Goal: Task Accomplishment & Management: Use online tool/utility

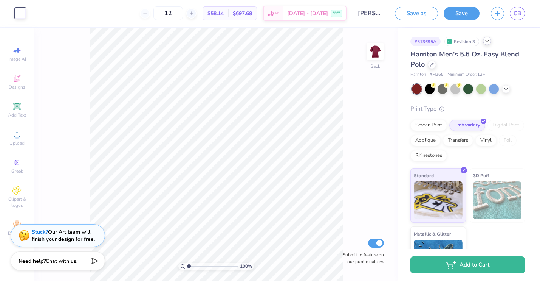
click at [490, 41] on icon at bounding box center [487, 41] width 6 height 6
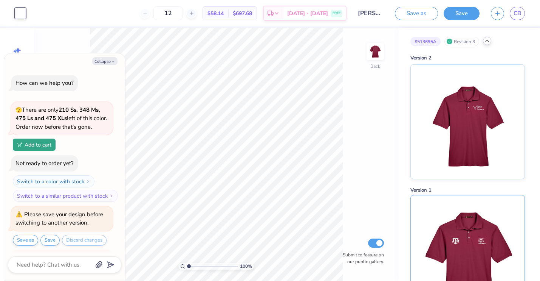
scroll to position [245, 0]
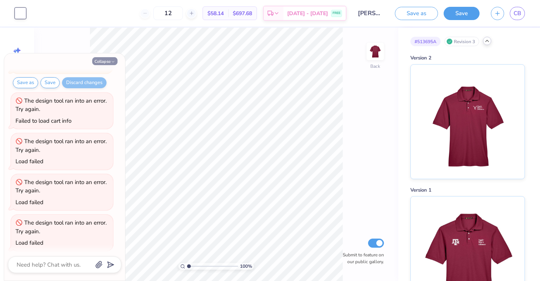
click at [112, 60] on icon "button" at bounding box center [113, 61] width 5 height 5
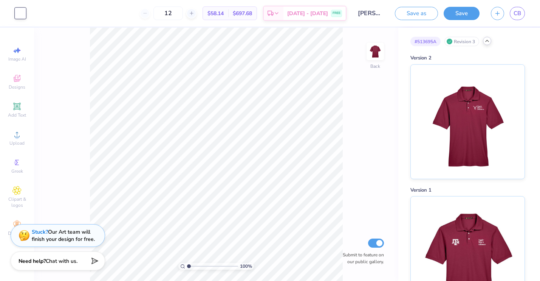
type textarea "x"
click at [490, 42] on icon at bounding box center [487, 41] width 6 height 6
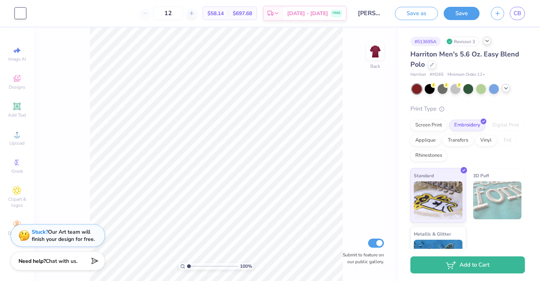
click at [507, 87] on polyline at bounding box center [506, 88] width 3 height 2
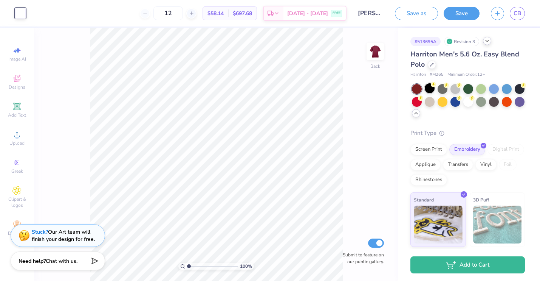
click at [431, 87] on div at bounding box center [430, 88] width 10 height 10
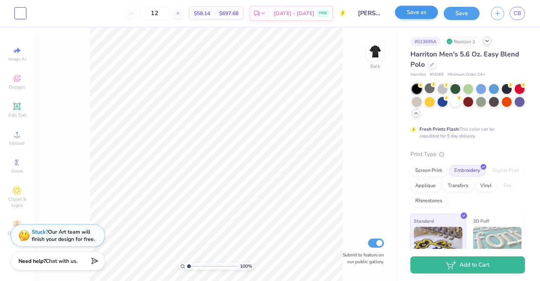
click at [420, 15] on button "Save as" at bounding box center [416, 12] width 43 height 13
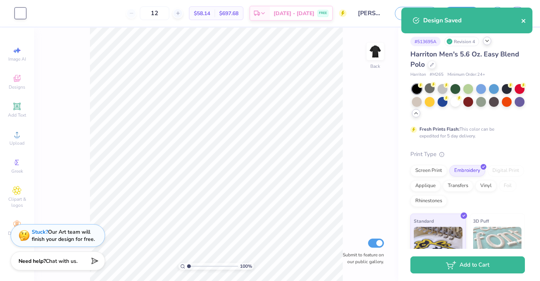
click at [523, 20] on icon "close" at bounding box center [524, 21] width 4 height 4
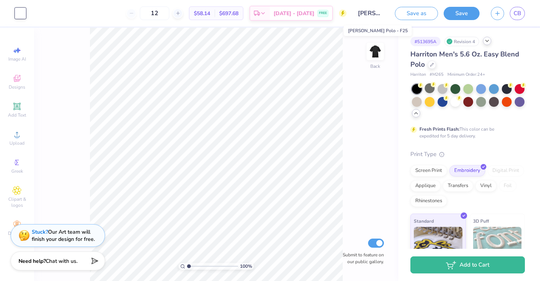
click at [374, 12] on input "[PERSON_NAME] Polo - F25" at bounding box center [370, 13] width 37 height 15
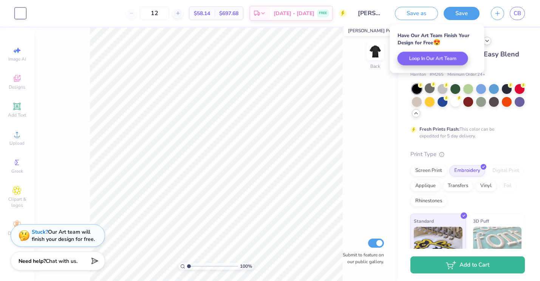
click at [374, 12] on input "[PERSON_NAME] Polo - F25" at bounding box center [370, 13] width 37 height 15
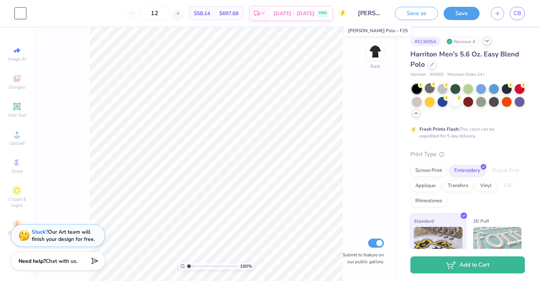
click at [374, 12] on input "[PERSON_NAME] Polo - F25" at bounding box center [370, 13] width 37 height 15
click at [488, 43] on icon at bounding box center [487, 41] width 6 height 6
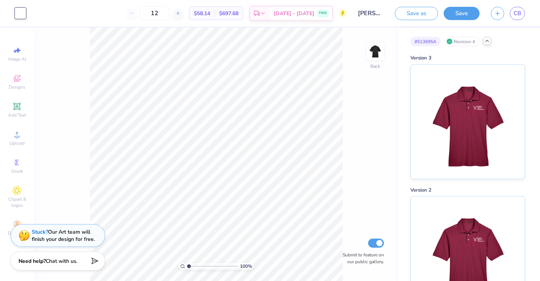
click at [359, 97] on div "100 % Back Submit to feature on our public gallery." at bounding box center [216, 154] width 364 height 253
click at [487, 42] on icon at bounding box center [487, 41] width 6 height 6
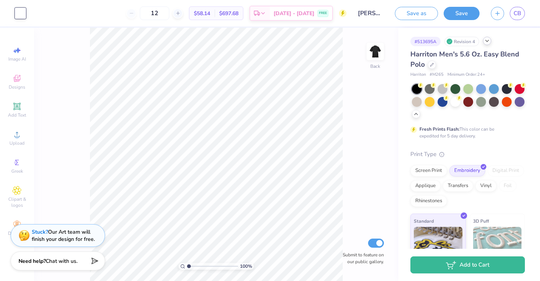
click at [487, 42] on icon at bounding box center [487, 41] width 6 height 6
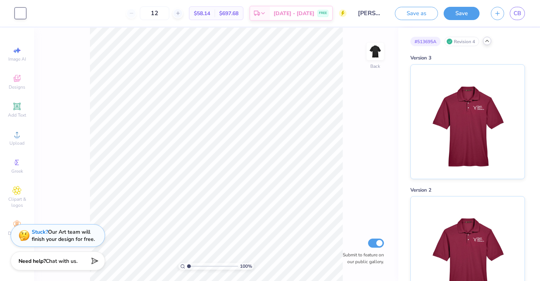
click at [488, 43] on icon at bounding box center [487, 41] width 6 height 6
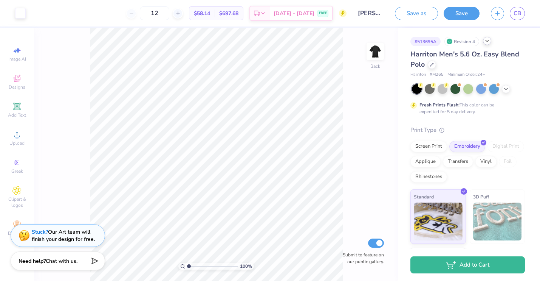
click at [489, 39] on icon at bounding box center [487, 41] width 6 height 6
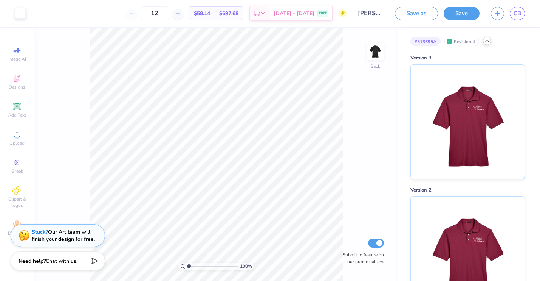
click at [487, 40] on icon at bounding box center [487, 41] width 6 height 6
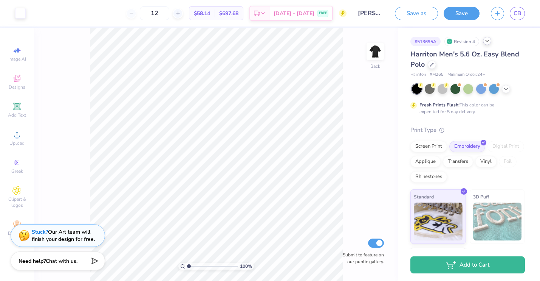
click at [487, 40] on polyline at bounding box center [487, 41] width 3 height 2
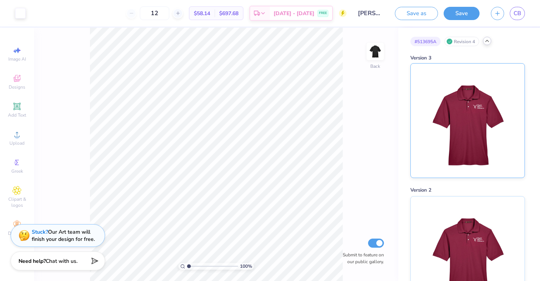
click at [468, 155] on img at bounding box center [468, 121] width 94 height 114
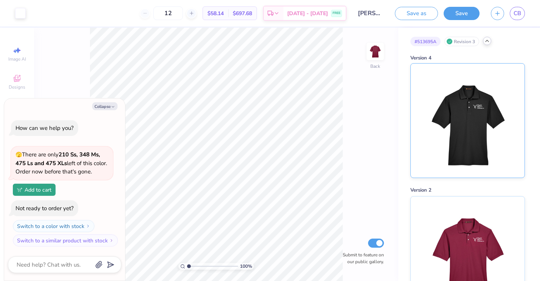
click at [477, 90] on img at bounding box center [468, 121] width 94 height 114
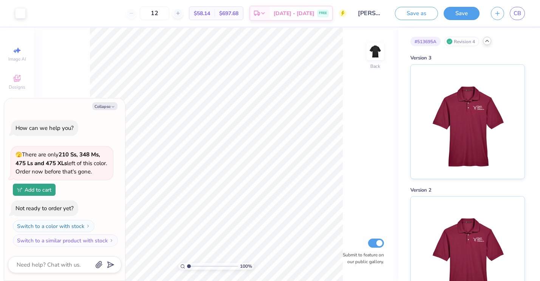
click at [485, 40] on icon at bounding box center [487, 41] width 6 height 6
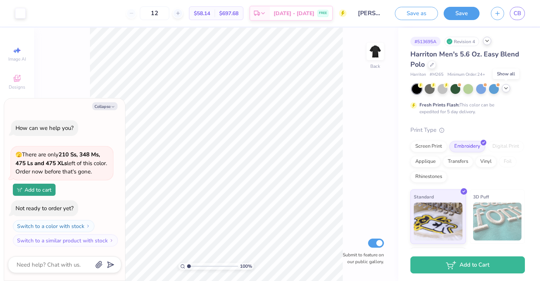
click at [508, 87] on polyline at bounding box center [506, 88] width 3 height 2
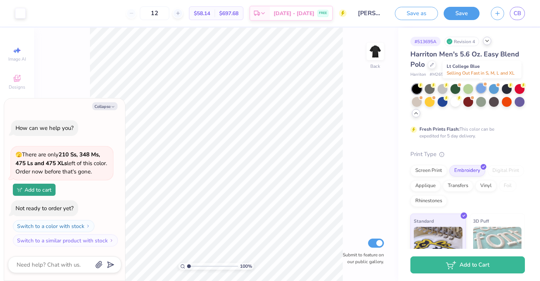
click at [479, 88] on div at bounding box center [481, 88] width 10 height 10
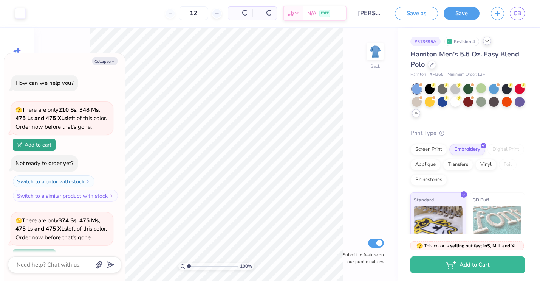
scroll to position [64, 0]
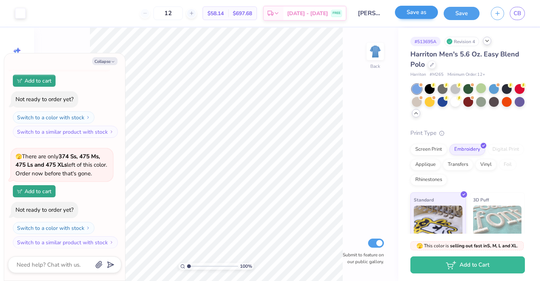
click at [423, 17] on button "Save as" at bounding box center [416, 12] width 43 height 13
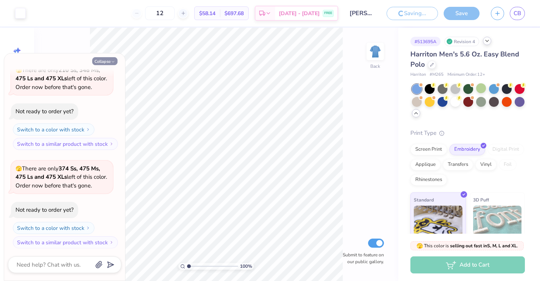
click at [114, 60] on icon "button" at bounding box center [113, 61] width 5 height 5
type textarea "x"
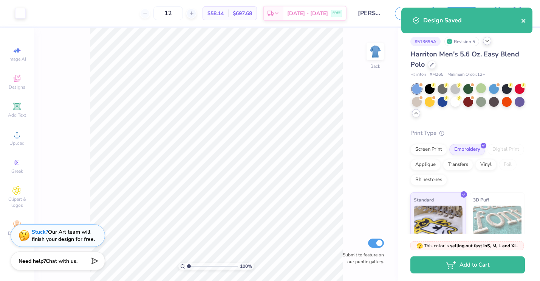
click at [524, 22] on icon "close" at bounding box center [523, 21] width 5 height 6
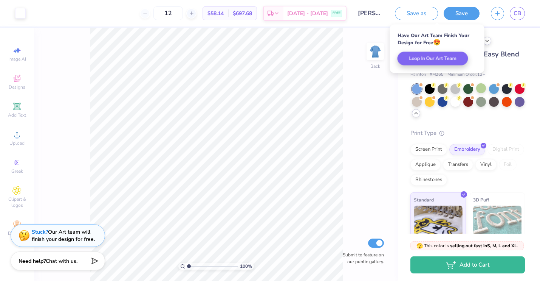
select select "Member apparel for registered Student Organization / Department / School"
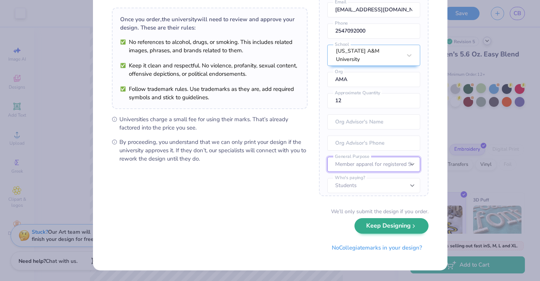
scroll to position [48, 0]
click at [392, 227] on button "Keep Designing" at bounding box center [392, 226] width 74 height 16
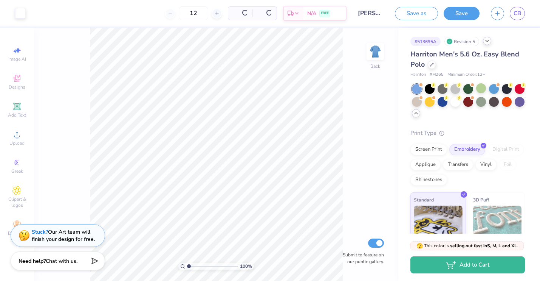
scroll to position [0, 0]
click at [489, 40] on icon at bounding box center [487, 41] width 6 height 6
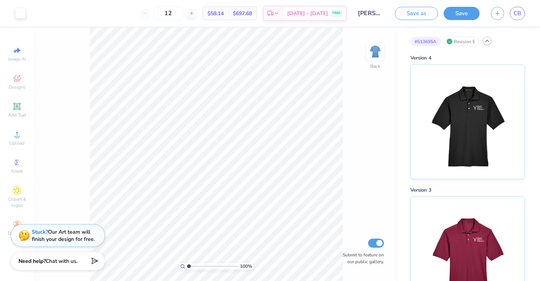
click at [488, 40] on icon at bounding box center [487, 41] width 6 height 6
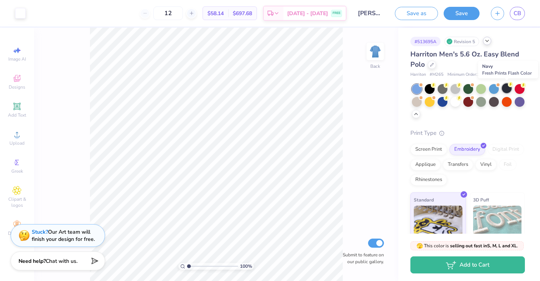
click at [506, 89] on div at bounding box center [507, 88] width 10 height 10
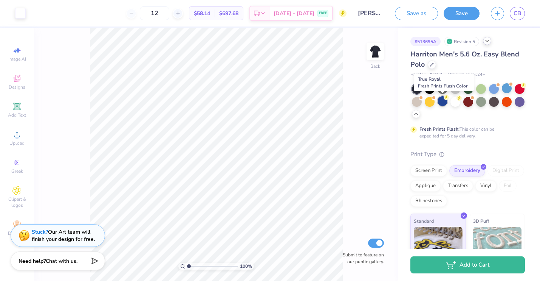
click at [440, 103] on div at bounding box center [443, 101] width 10 height 10
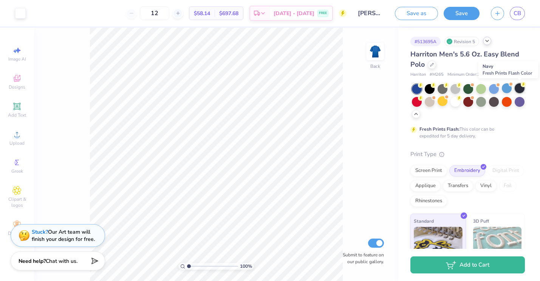
click at [517, 89] on div at bounding box center [520, 88] width 10 height 10
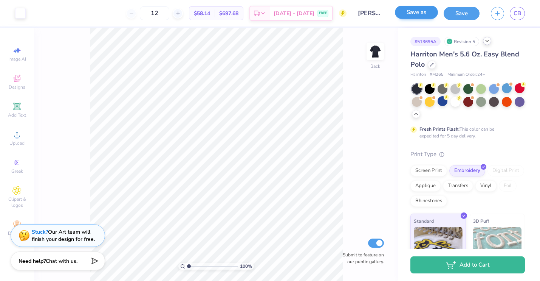
click at [420, 12] on button "Save as" at bounding box center [416, 12] width 43 height 13
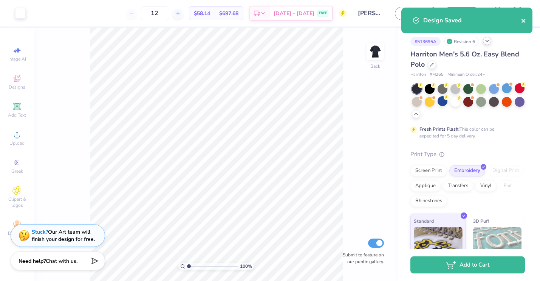
click at [525, 21] on icon "close" at bounding box center [523, 21] width 5 height 6
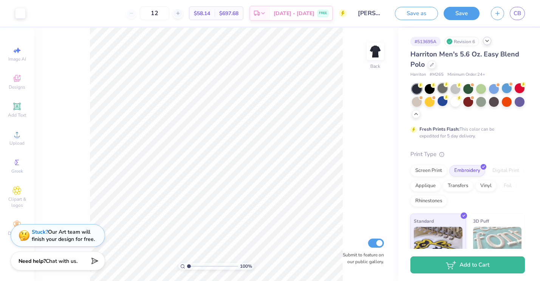
click at [445, 90] on div at bounding box center [443, 88] width 10 height 10
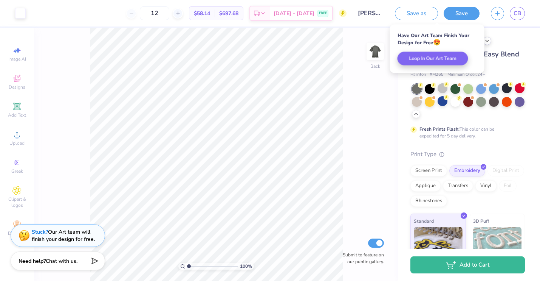
click at [507, 64] on div "Harriton Men's 5.6 Oz. Easy Blend Polo" at bounding box center [468, 59] width 115 height 20
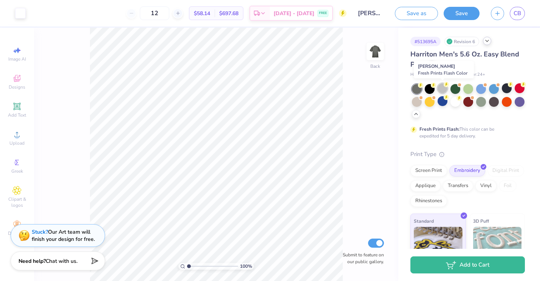
click at [440, 87] on div at bounding box center [443, 88] width 10 height 10
click at [496, 102] on div at bounding box center [494, 101] width 10 height 10
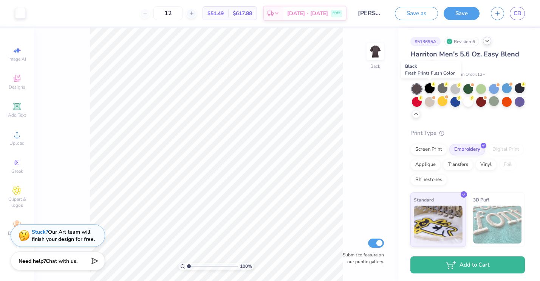
click at [429, 87] on div at bounding box center [430, 88] width 10 height 10
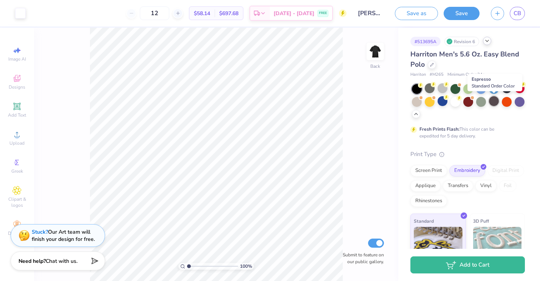
click at [496, 101] on div at bounding box center [494, 101] width 10 height 10
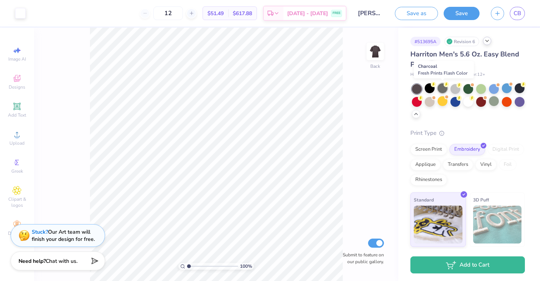
click at [443, 89] on div at bounding box center [443, 88] width 10 height 10
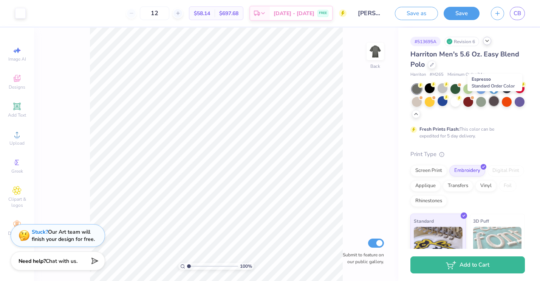
click at [495, 101] on div at bounding box center [494, 101] width 10 height 10
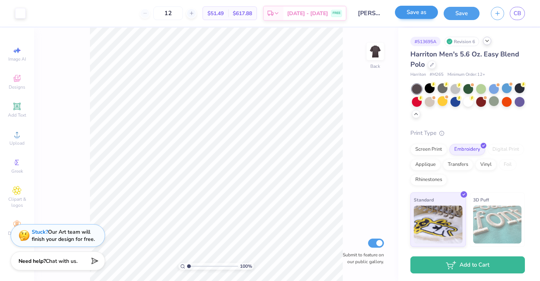
click at [405, 8] on button "Save as" at bounding box center [416, 12] width 43 height 13
click at [524, 42] on button "close" at bounding box center [523, 46] width 5 height 9
click at [485, 40] on icon at bounding box center [487, 41] width 6 height 6
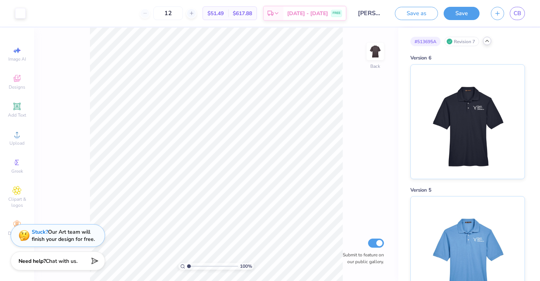
click at [485, 40] on icon at bounding box center [487, 41] width 6 height 6
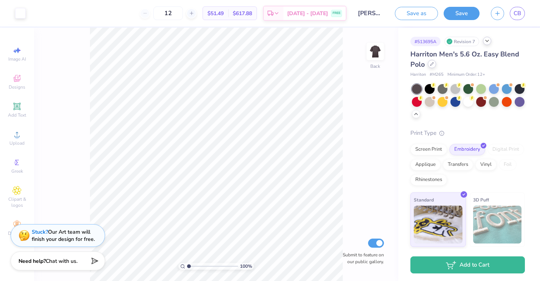
click at [433, 65] on icon at bounding box center [432, 64] width 4 height 4
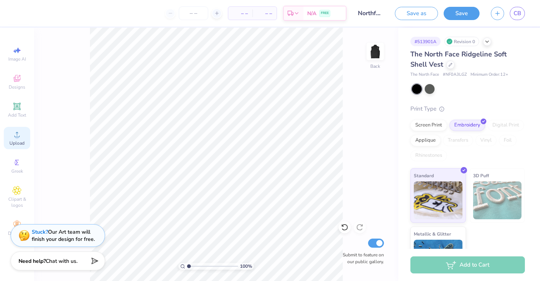
click at [18, 133] on icon at bounding box center [16, 134] width 5 height 5
click at [539, 135] on div "# 513901A Revision 0 The North Face Ridgeline Soft Shell Vest The North Face # …" at bounding box center [470, 154] width 142 height 253
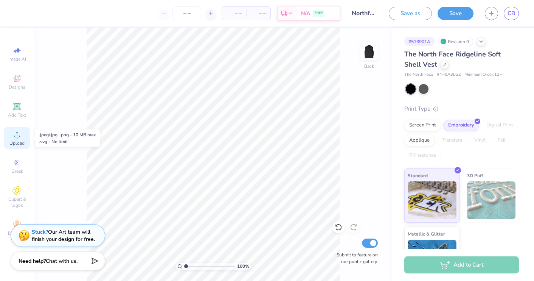
click at [14, 137] on icon at bounding box center [16, 134] width 9 height 9
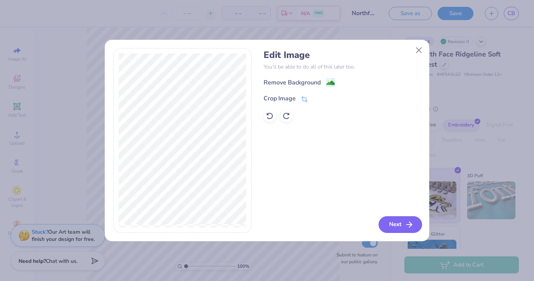
click at [401, 223] on button "Next" at bounding box center [399, 224] width 43 height 17
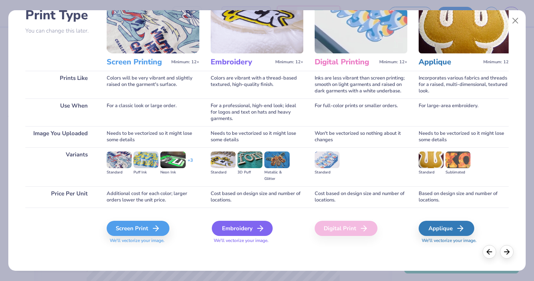
click at [247, 227] on div "Embroidery" at bounding box center [242, 227] width 61 height 15
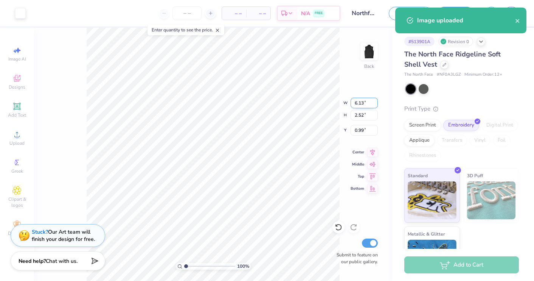
click at [364, 105] on input "6.13" at bounding box center [363, 103] width 27 height 11
type input "6.1"
type input "6"
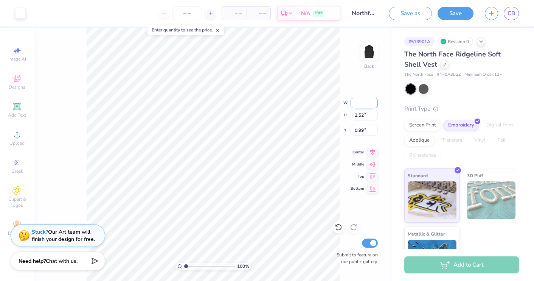
type input "4"
type input "4.00"
type input "1.65"
type input "1.43"
click at [363, 133] on input "2.35" at bounding box center [363, 130] width 27 height 11
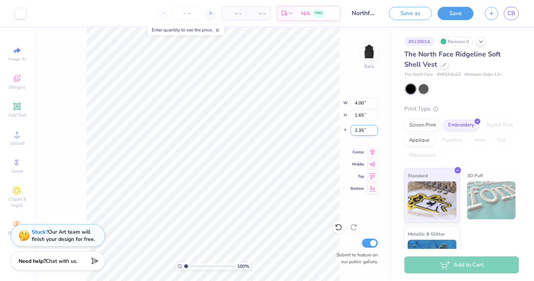
type input "2.3"
type input "2"
type input "3"
type input "3.00"
click at [314, 113] on div "100 % Back W 4.00 H 1.65 Y 2.35 Center Middle Top Bottom Submit to feature on o…" at bounding box center [213, 154] width 358 height 253
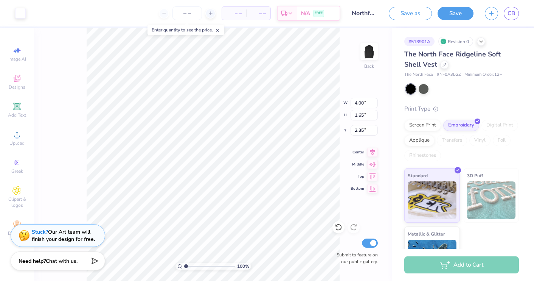
type input "2.18"
type input "2.35"
click at [310, 116] on div "100 % Back W 4.00 4.00 " H 1.65 1.65 " Y 2.35 2.35 " Center Middle Top Bottom S…" at bounding box center [213, 154] width 358 height 253
click at [453, 14] on button "Save" at bounding box center [455, 12] width 36 height 13
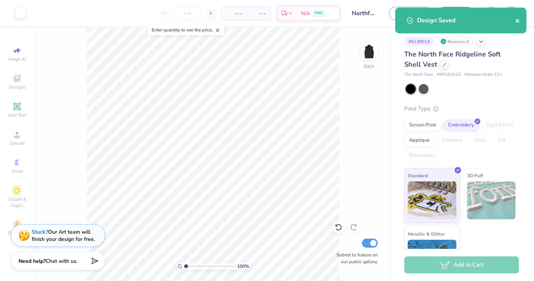
click at [515, 22] on icon "close" at bounding box center [517, 21] width 5 height 6
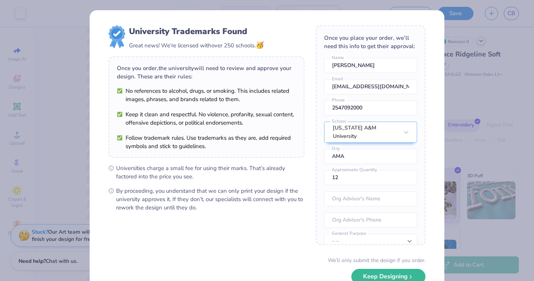
click at [482, 41] on div "University Trademarks Found Great news! We’re licensed with over 250 schools. 🥳…" at bounding box center [267, 140] width 534 height 281
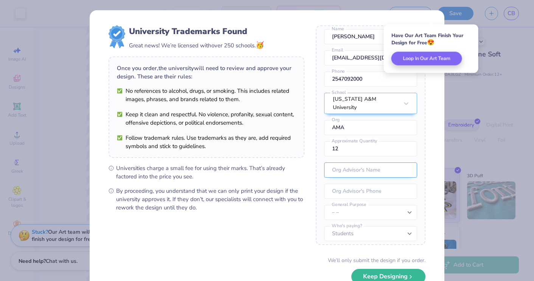
scroll to position [28, 0]
click at [274, 235] on form "University Trademarks Found Great news! We’re licensed with over 250 schools. 🥳…" at bounding box center [267, 164] width 317 height 278
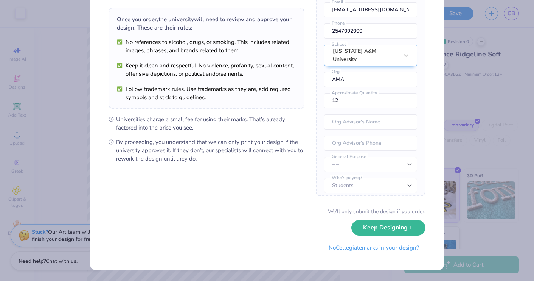
scroll to position [48, 0]
click at [396, 247] on button "No Collegiate marks in your design?" at bounding box center [373, 246] width 103 height 16
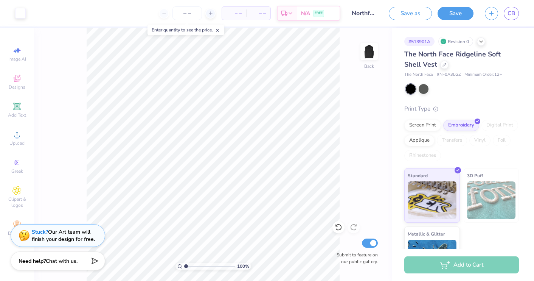
scroll to position [0, 0]
click at [484, 39] on icon at bounding box center [481, 41] width 6 height 6
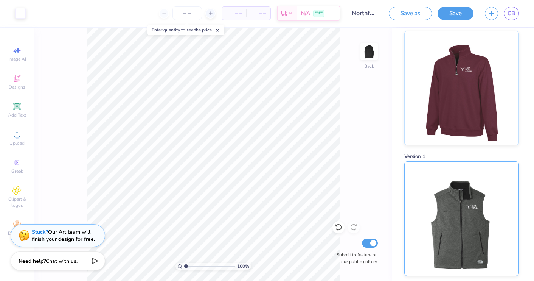
click at [462, 195] on img at bounding box center [461, 218] width 94 height 114
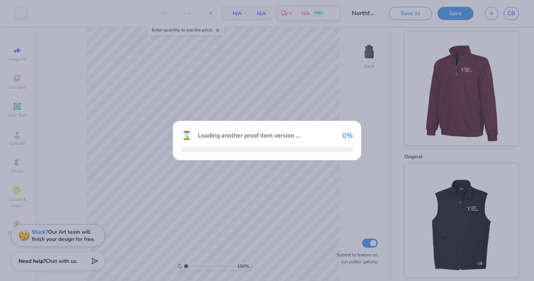
type input "24"
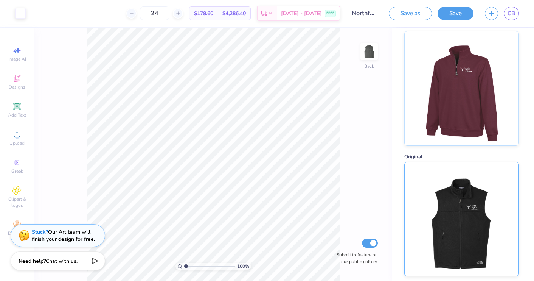
click at [471, 214] on img at bounding box center [461, 219] width 94 height 114
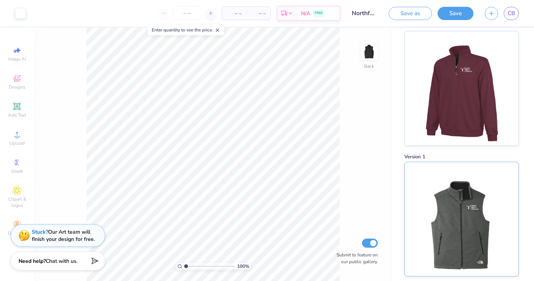
click at [449, 198] on img at bounding box center [461, 219] width 94 height 114
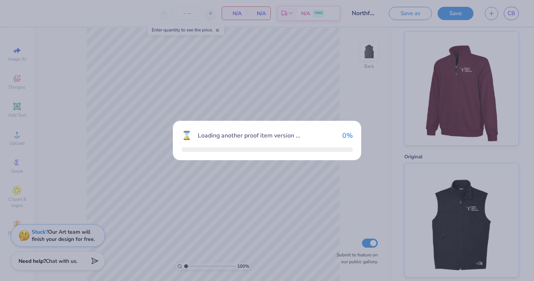
type input "24"
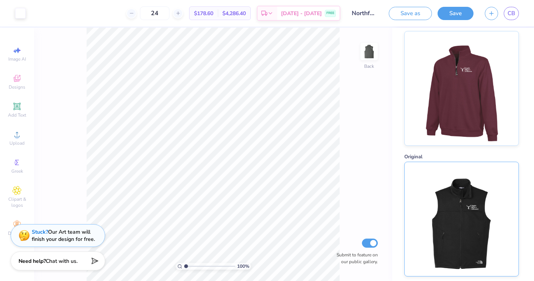
click at [452, 189] on img at bounding box center [461, 219] width 94 height 114
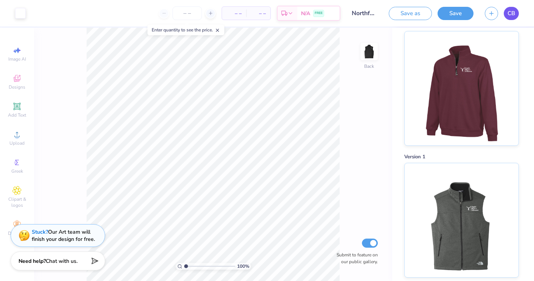
click at [514, 16] on span "CB" at bounding box center [511, 13] width 8 height 9
